Goal: Information Seeking & Learning: Understand process/instructions

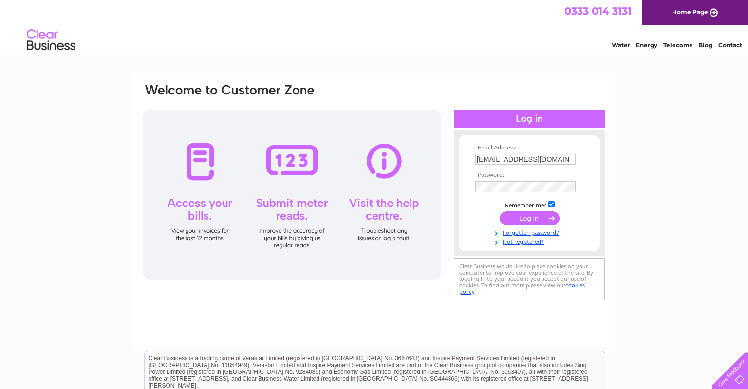
click at [539, 217] on input "submit" at bounding box center [530, 218] width 60 height 14
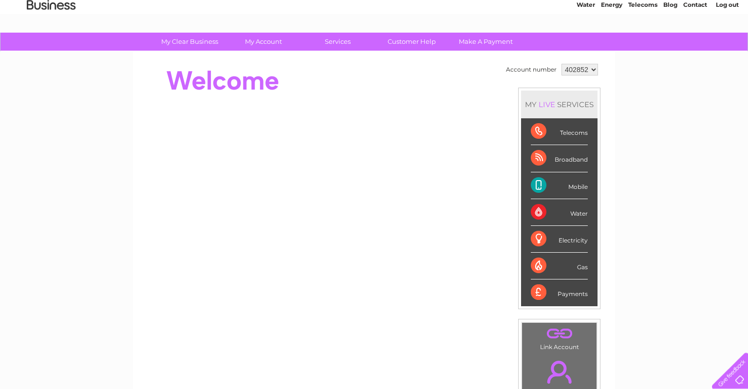
scroll to position [42, 0]
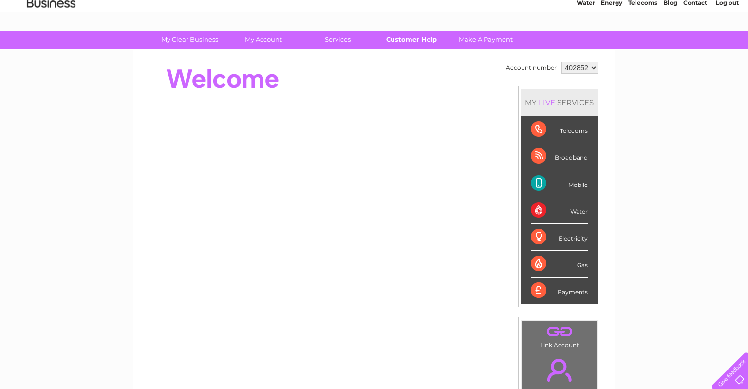
click at [430, 38] on link "Customer Help" at bounding box center [412, 40] width 80 height 18
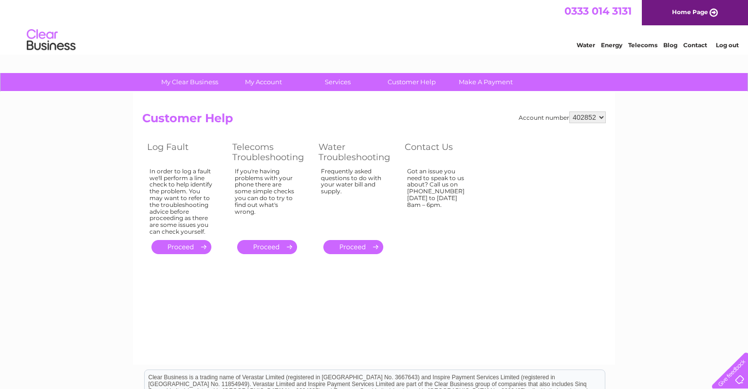
click at [269, 251] on link "." at bounding box center [267, 247] width 60 height 14
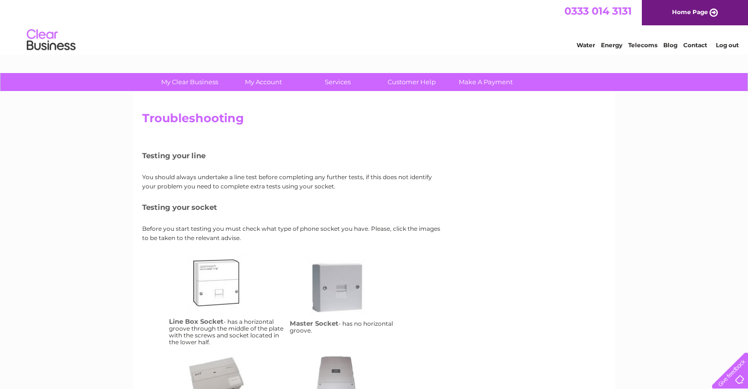
click at [269, 251] on div "Testing your line You should always undertake a line test before completing any…" at bounding box center [293, 284] width 302 height 291
click at [675, 20] on link "Home Page" at bounding box center [695, 12] width 106 height 25
